Goal: Obtain resource: Obtain resource

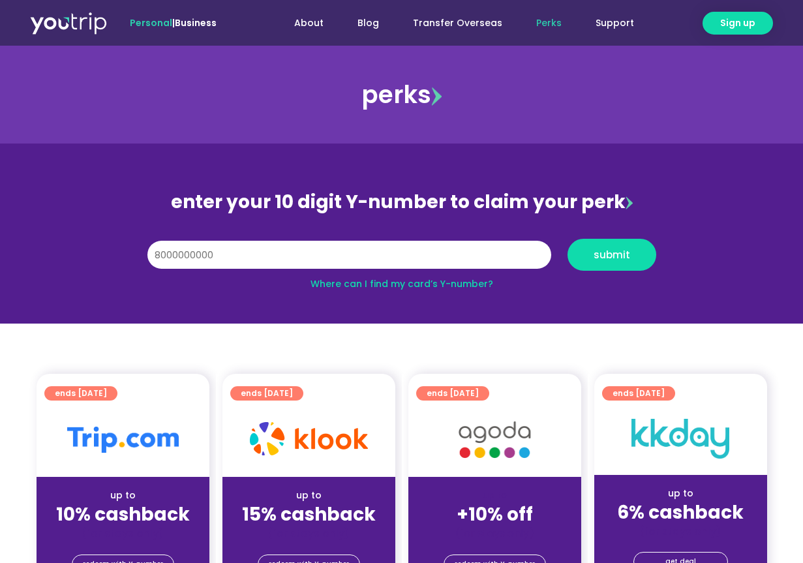
type input "8000000000"
click at [568, 239] on button "submit" at bounding box center [612, 255] width 89 height 32
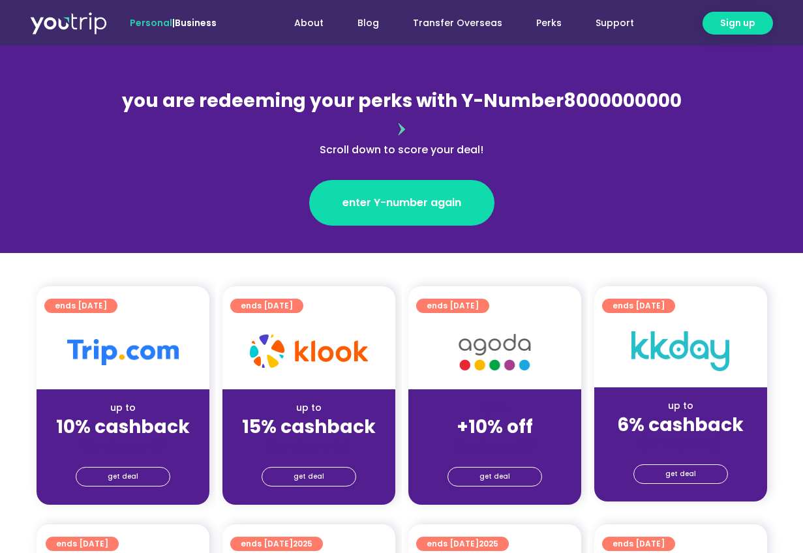
click at [547, 401] on div "up to" at bounding box center [495, 408] width 152 height 14
